Goal: Transaction & Acquisition: Purchase product/service

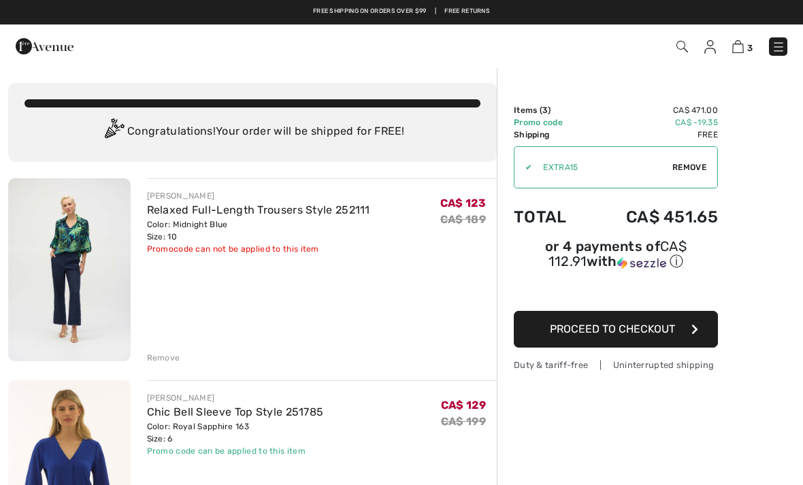
click at [687, 37] on span "3" at bounding box center [567, 46] width 442 height 18
click at [715, 49] on img at bounding box center [710, 47] width 12 height 14
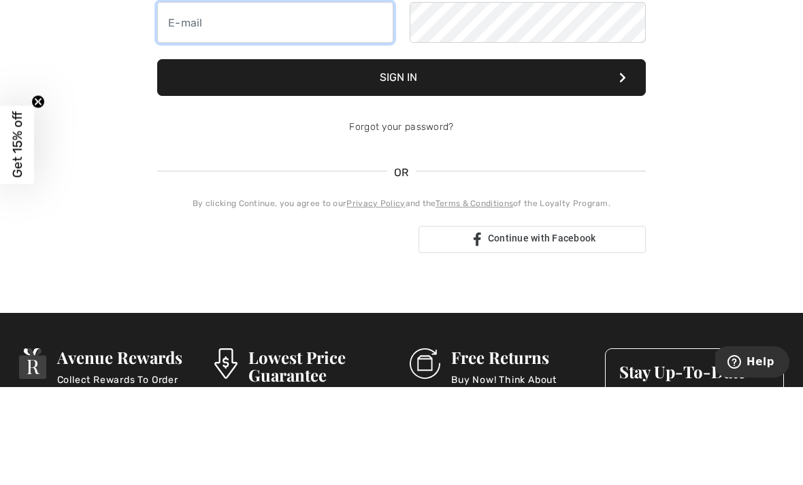
type input "[EMAIL_ADDRESS][DOMAIN_NAME]"
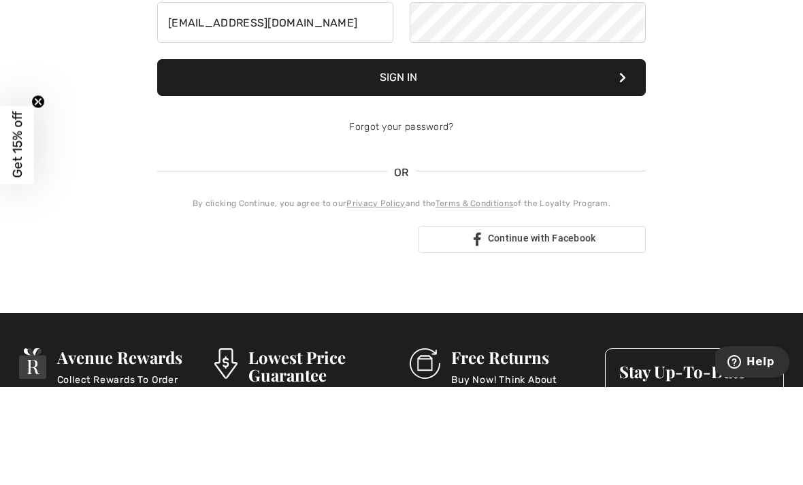
click at [402, 176] on button "Sign In" at bounding box center [401, 175] width 489 height 37
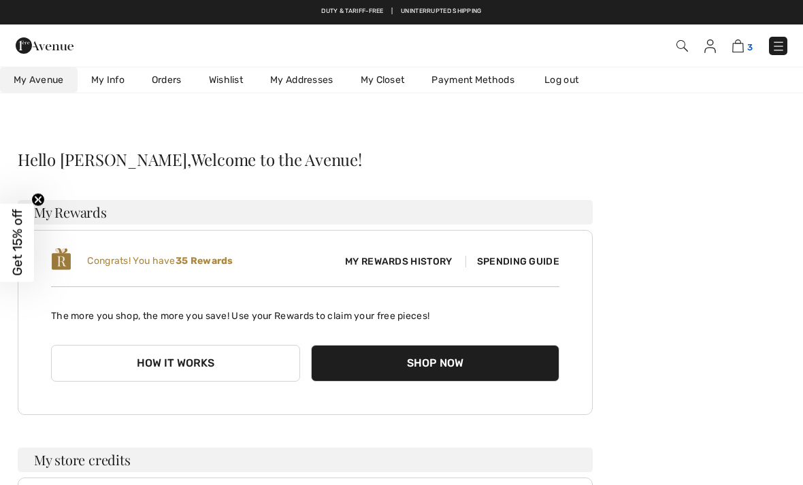
click at [736, 43] on img at bounding box center [738, 45] width 12 height 13
